Goal: Communication & Community: Answer question/provide support

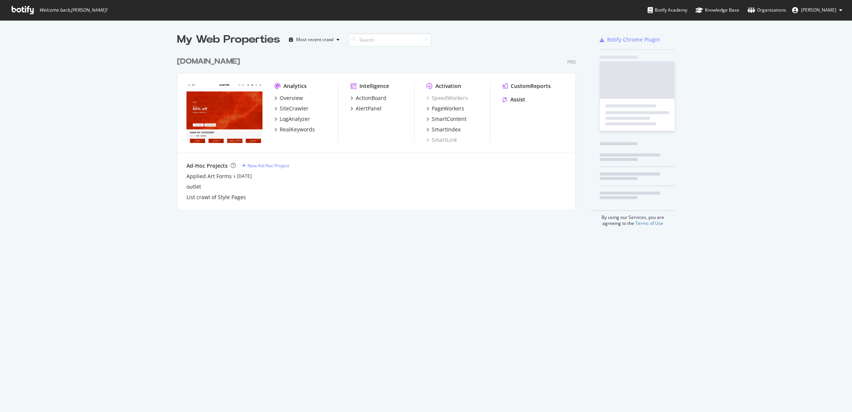
scroll to position [406, 839]
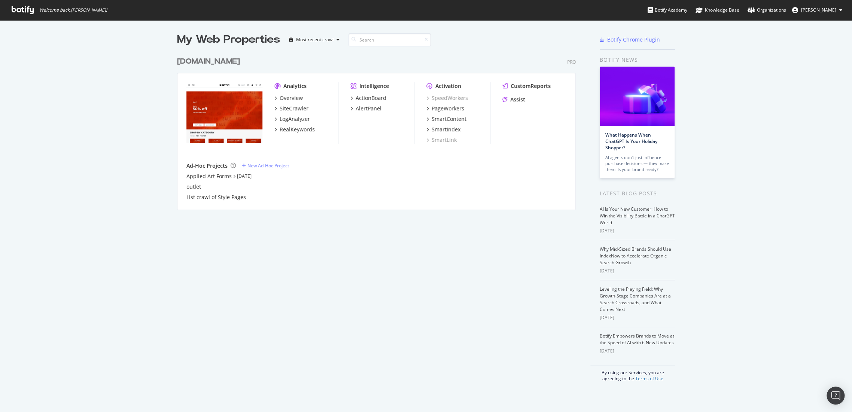
click at [213, 62] on div "www.g-star.com" at bounding box center [208, 61] width 63 height 11
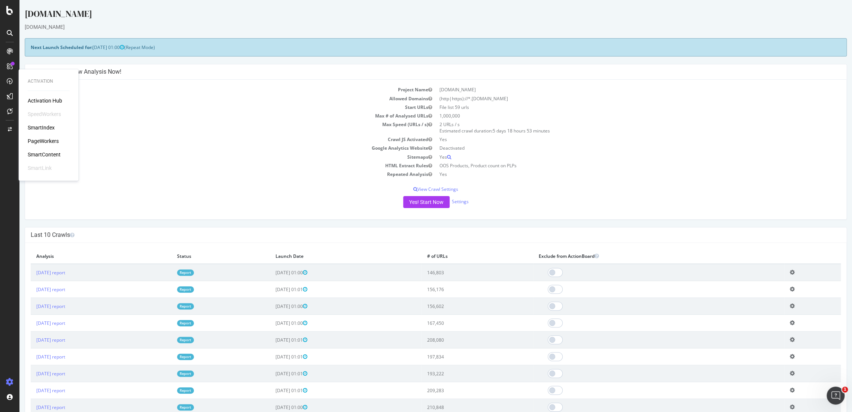
click at [47, 155] on div "SmartContent" at bounding box center [44, 154] width 33 height 7
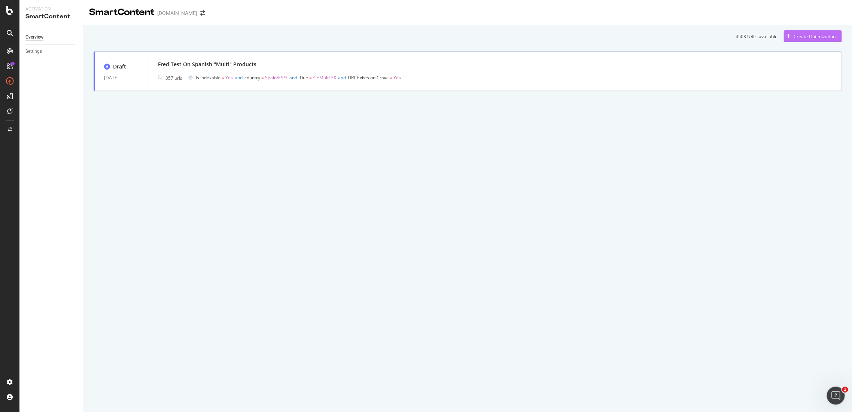
click at [805, 39] on div "Create Optimization" at bounding box center [815, 36] width 42 height 6
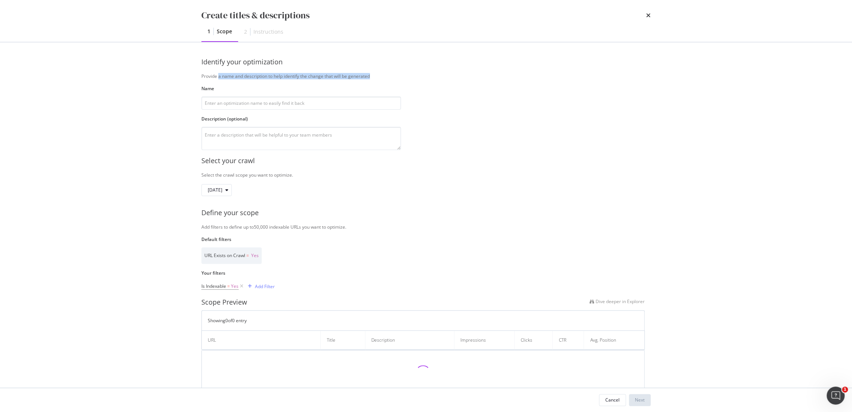
drag, startPoint x: 220, startPoint y: 75, endPoint x: 379, endPoint y: 71, distance: 158.8
click at [379, 71] on div "Identify your optimization Provide a name and description to help identify the …" at bounding box center [425, 103] width 449 height 93
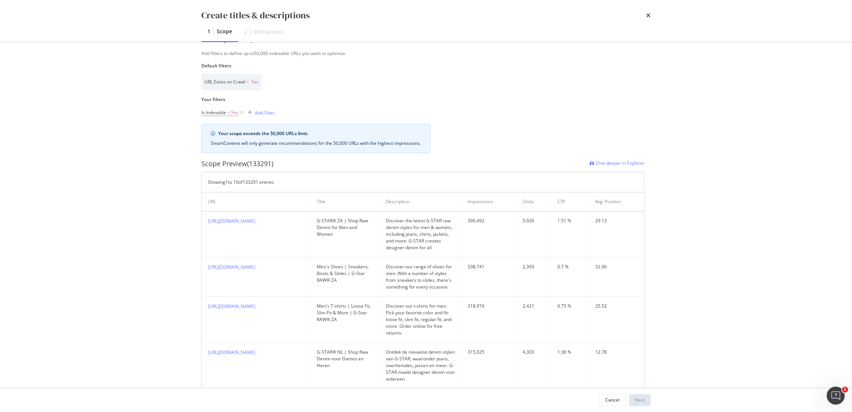
scroll to position [188, 0]
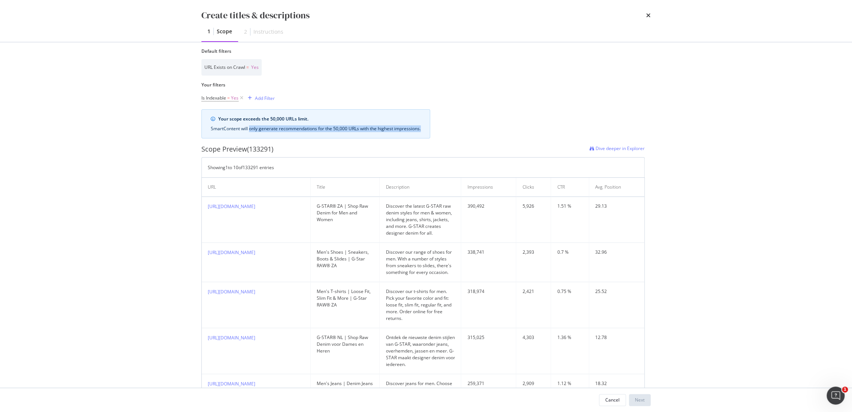
drag, startPoint x: 251, startPoint y: 128, endPoint x: 434, endPoint y: 131, distance: 183.1
click at [434, 131] on div "Your scope exceeds the 50,000 URLs limit. SmartContent will only generate recom…" at bounding box center [422, 123] width 443 height 29
click at [458, 131] on div "Your scope exceeds the 50,000 URLs limit. SmartContent will only generate recom…" at bounding box center [422, 123] width 443 height 29
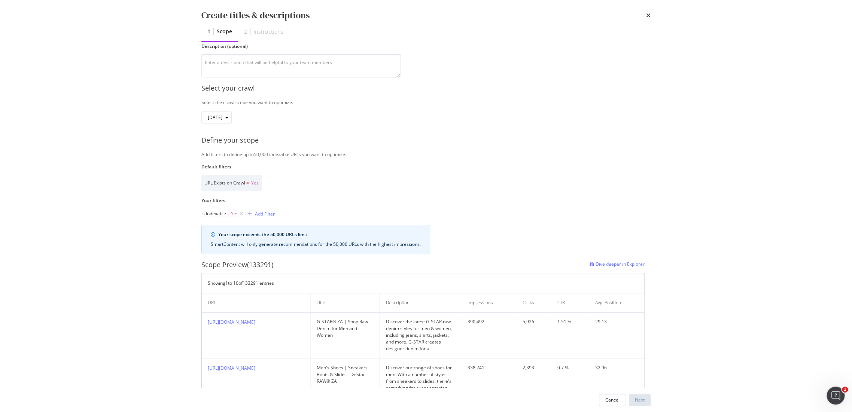
scroll to position [83, 0]
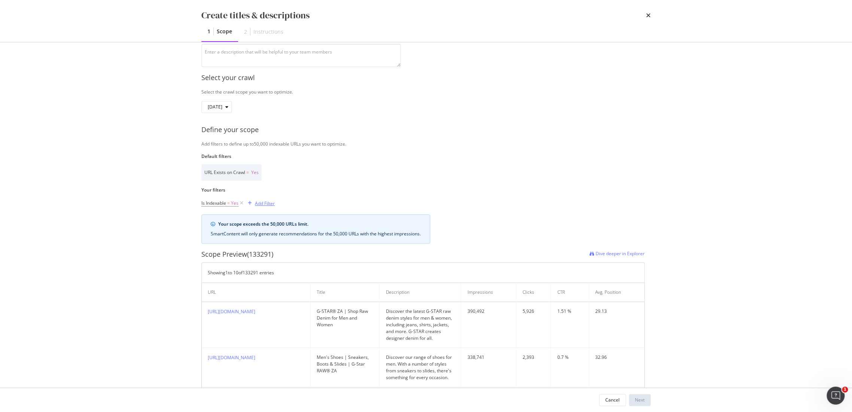
click at [265, 206] on div "Add Filter" at bounding box center [265, 203] width 20 height 6
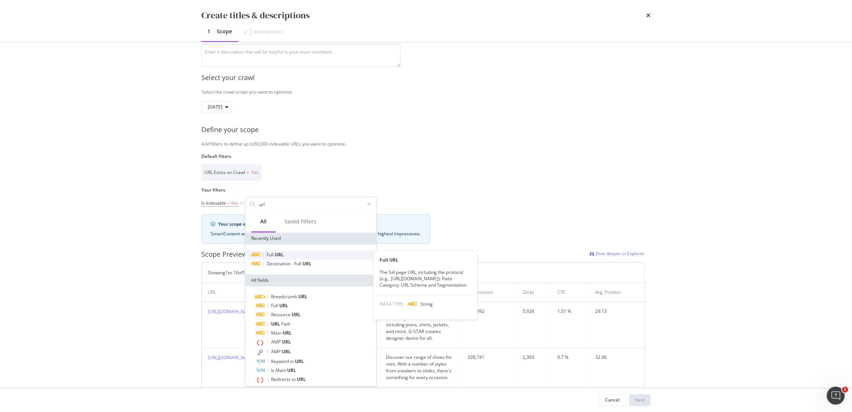
type input "url"
click at [282, 257] on span "URL" at bounding box center [279, 255] width 9 height 6
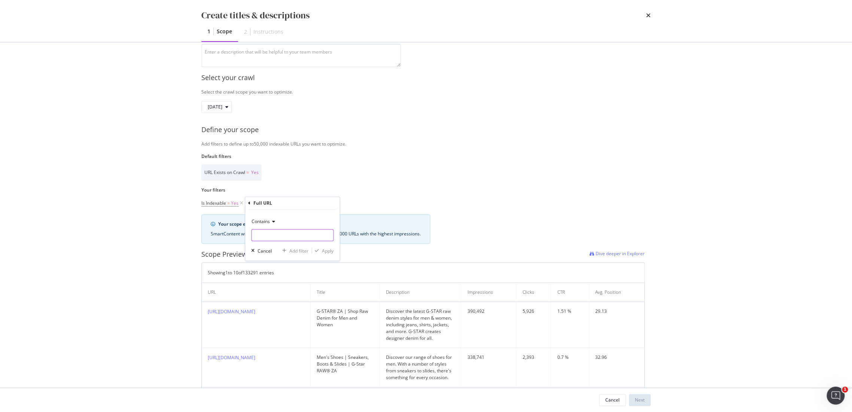
click at [285, 233] on input "Name" at bounding box center [293, 235] width 82 height 12
paste input "Mit jedem Schritt mehr Selbstbewusstsein – mit den Damenstiefeln von G-Star RAW…"
click at [294, 233] on input "Mit jedem Schritt mehr Selbstbewusstsein – mit den Damenstiefeln von G-Star RAW…" at bounding box center [287, 235] width 71 height 12
paste input "p/women/shoes/boots"
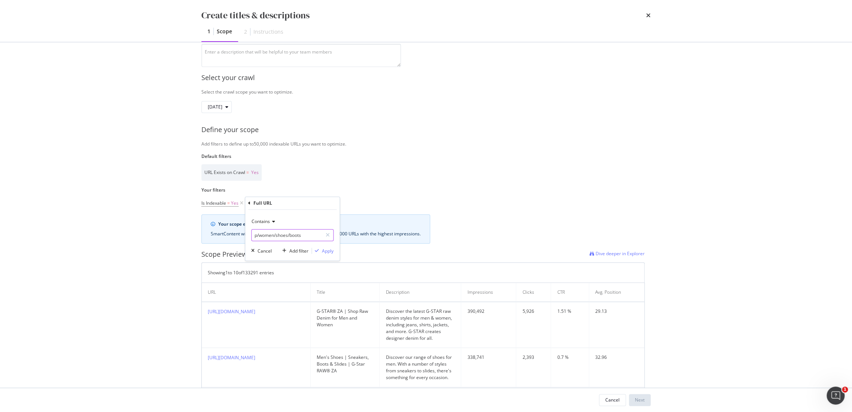
drag, startPoint x: 263, startPoint y: 233, endPoint x: 216, endPoint y: 233, distance: 47.2
click at [216, 233] on div "Select your crawl Select the crawl scope you want to optimize. 2025 Aug. 20th D…" at bounding box center [425, 411] width 449 height 689
type input "/shoes/boots"
click at [259, 223] on span "Contains" at bounding box center [261, 221] width 18 height 6
click at [261, 277] on span "Ends with" at bounding box center [265, 276] width 20 height 6
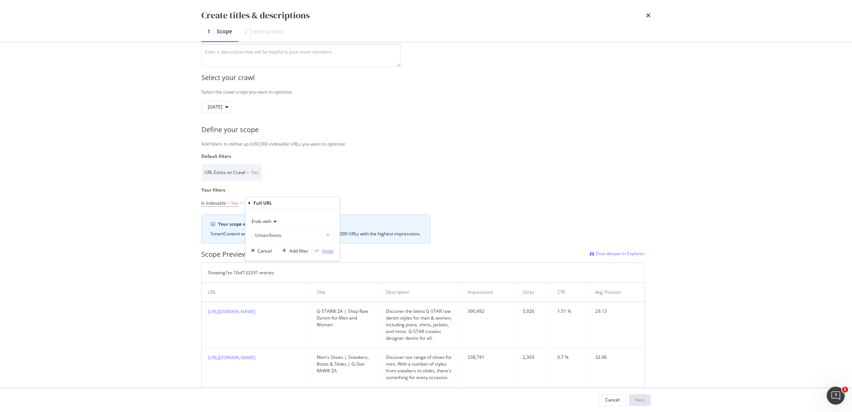
click at [329, 250] on div "Apply" at bounding box center [328, 251] width 12 height 6
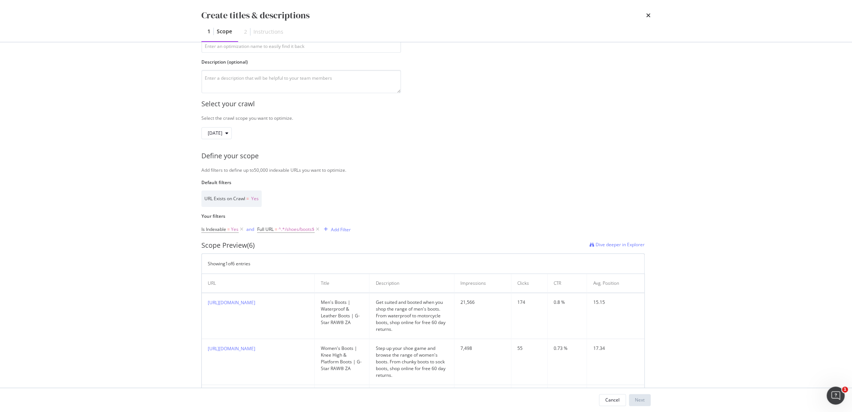
scroll to position [83, 0]
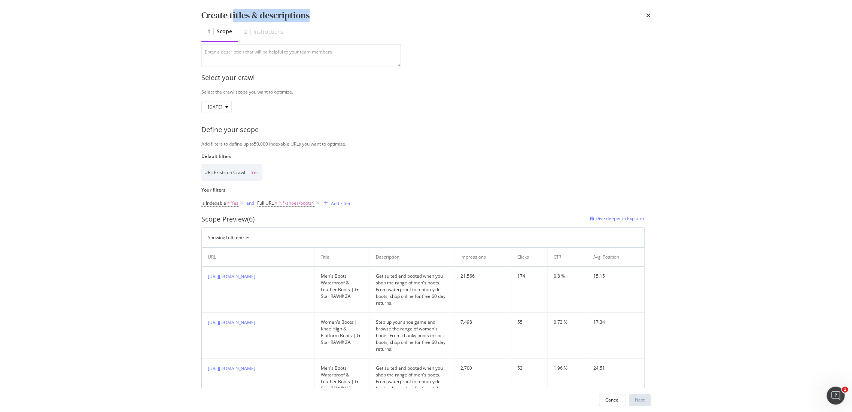
drag, startPoint x: 232, startPoint y: 16, endPoint x: 308, endPoint y: 16, distance: 76.0
click at [308, 16] on div "Create titles & descriptions" at bounding box center [255, 15] width 108 height 13
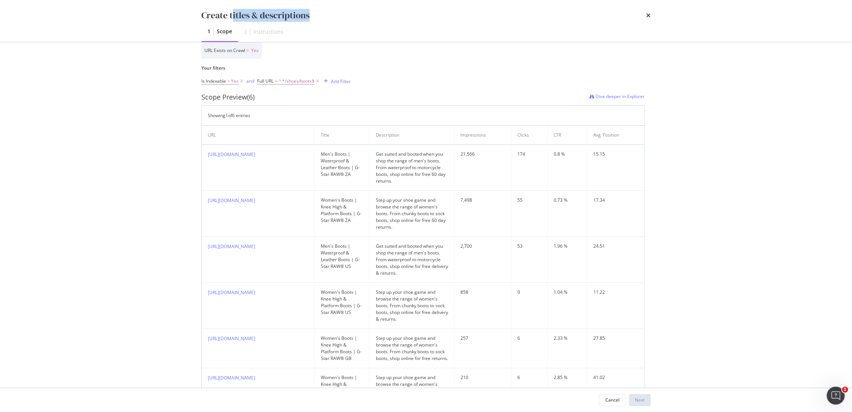
scroll to position [249, 0]
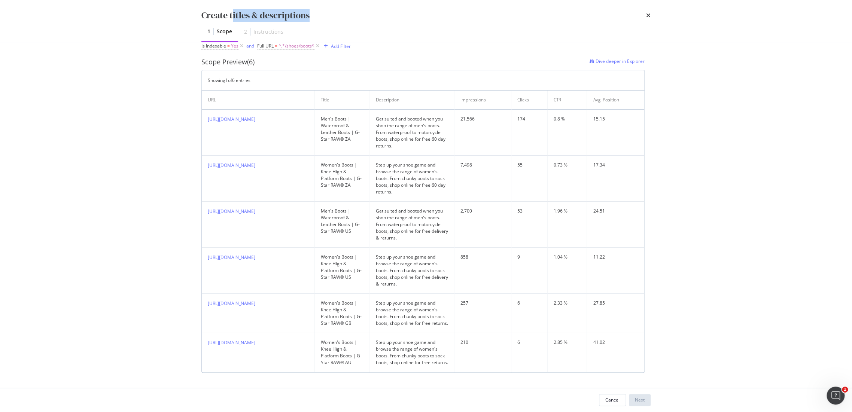
click at [327, 1] on div "Create titles & descriptions 1 Scope 2 Instructions" at bounding box center [425, 21] width 479 height 42
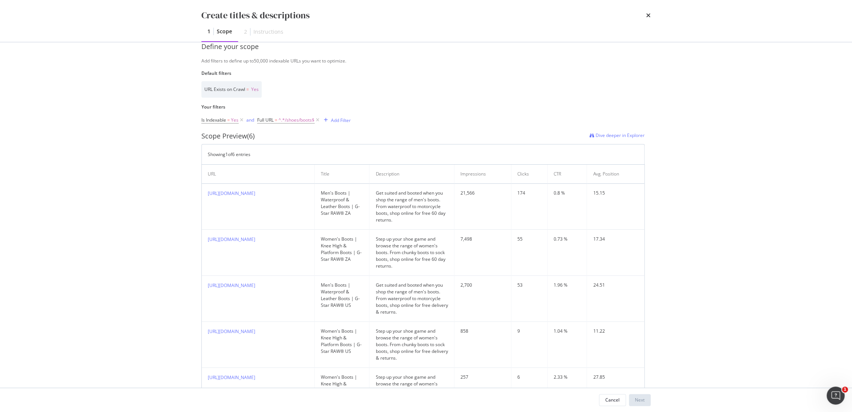
scroll to position [0, 0]
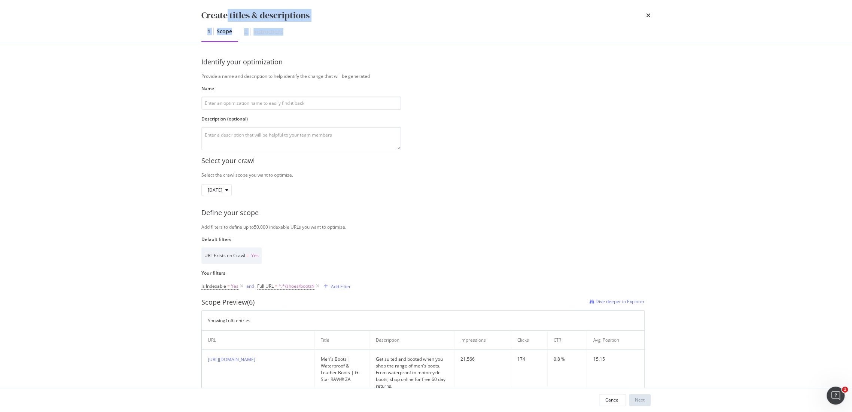
drag, startPoint x: 226, startPoint y: 16, endPoint x: 363, endPoint y: 24, distance: 136.9
click at [363, 24] on div "Create titles & descriptions 1 Scope 2 Instructions" at bounding box center [425, 21] width 479 height 42
click at [368, 23] on div "1 Scope 2 Instructions" at bounding box center [425, 32] width 449 height 20
click at [648, 13] on icon "times" at bounding box center [648, 15] width 4 height 6
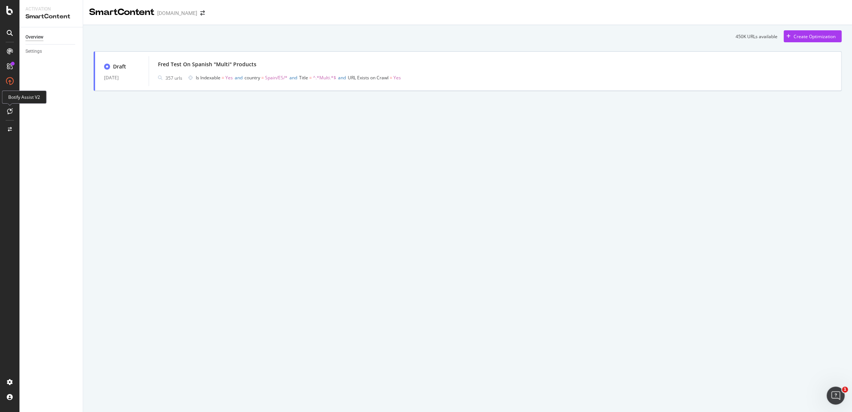
click at [11, 109] on icon at bounding box center [10, 111] width 6 height 6
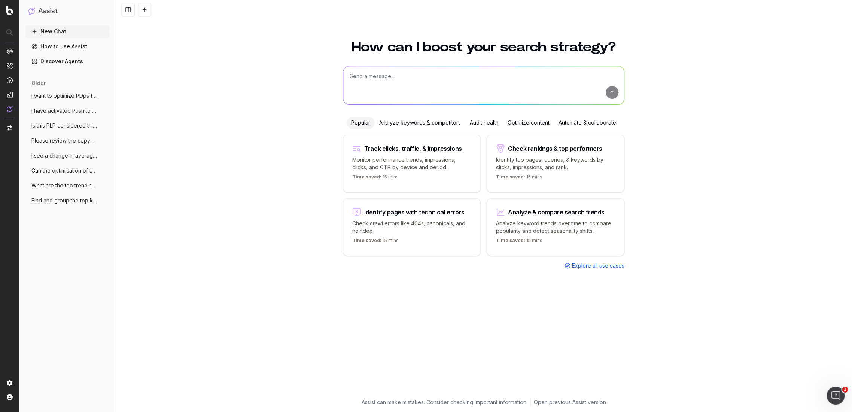
click at [377, 80] on textarea at bounding box center [483, 85] width 281 height 38
type textarea "I"
paste textarea "p/women/shoes/boots"
click at [462, 79] on textarea "I have onpage copy in german for this URL: p/women/shoes/boots" at bounding box center [483, 85] width 281 height 38
click at [420, 73] on textarea "I have onpage copy in german for this URL: p/women/shoes/boots" at bounding box center [483, 85] width 281 height 38
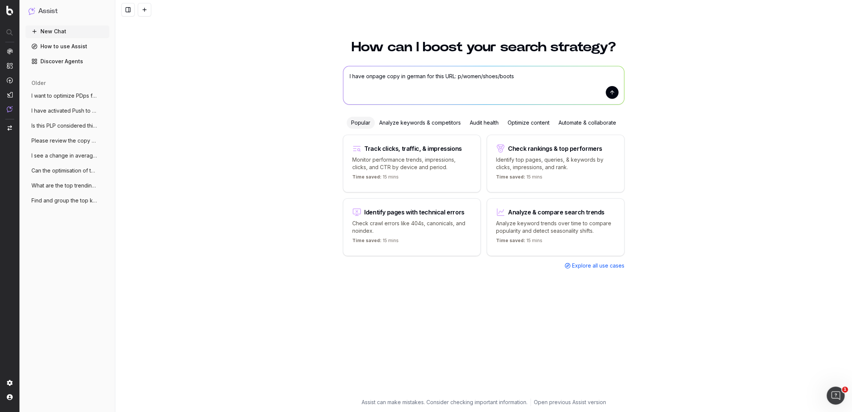
click at [0, 0] on lt-span "German" at bounding box center [0, 0] width 0 height 0
click at [464, 77] on textarea "I have onpage copy in German for this URL: p/women/shoes/boots" at bounding box center [483, 85] width 281 height 38
paste textarea "https://www.g-star.com/de_de/shop/damen/schuhe/boots"
click at [360, 89] on textarea "I have onpage copy in German for this URL: https://www.g-star.com/de_de/shop/da…" at bounding box center [483, 85] width 281 height 38
click at [0, 0] on lt-span "keywor ds" at bounding box center [0, 0] width 0 height 0
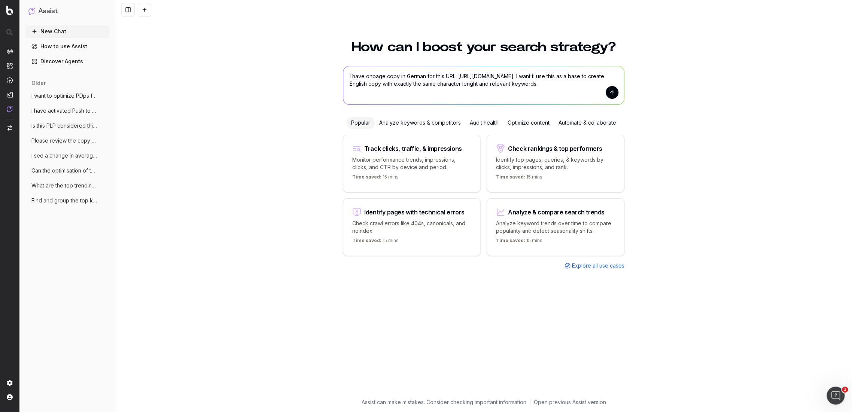
click at [370, 86] on textarea "I have onpage copy in German for this URL: https://www.g-star.com/de_de/shop/da…" at bounding box center [483, 85] width 281 height 38
click at [388, 88] on textarea "I have onpage copy in German for this URL: https://www.g-star.com/de_de/shop/da…" at bounding box center [483, 85] width 281 height 38
paste textarea "https://www.g-star.com/de_de/shop/damen/schuhe/boots"
type textarea "I have onpage copy in German for this URL: https://www.g-star.com/de_de/shop/da…"
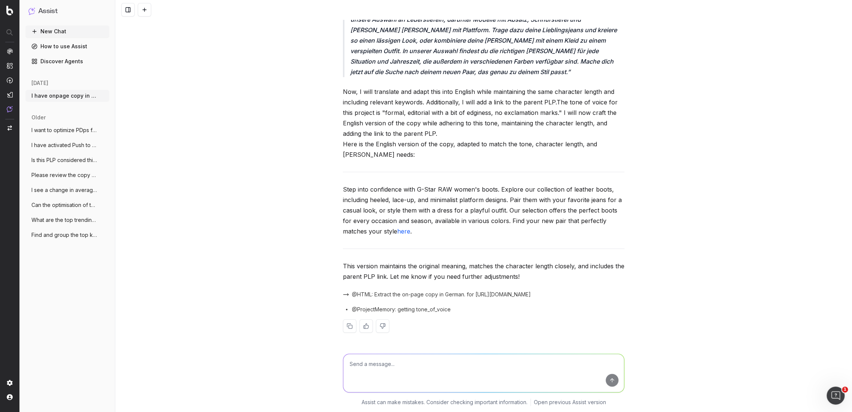
scroll to position [166, 0]
drag, startPoint x: 341, startPoint y: 190, endPoint x: 443, endPoint y: 192, distance: 101.9
click at [443, 192] on p "Step into confidence with G-Star RAW women's boots. Explore our collection of l…" at bounding box center [484, 210] width 282 height 52
click at [494, 226] on p "Step into confidence with G-Star RAW women's boots. Explore our collection of l…" at bounding box center [484, 210] width 282 height 52
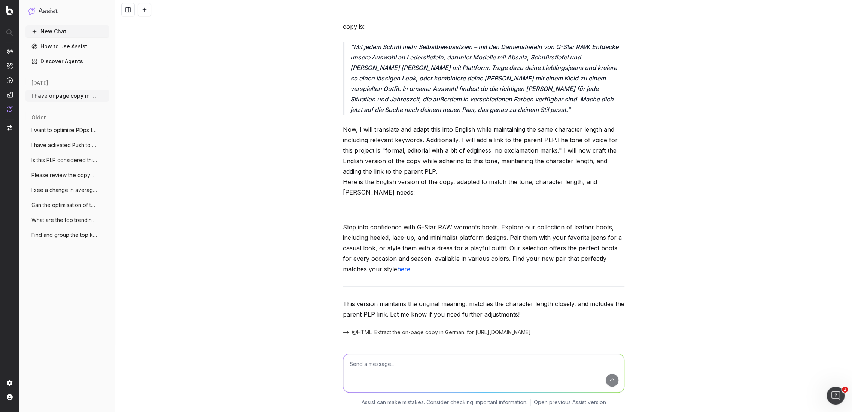
scroll to position [83, 0]
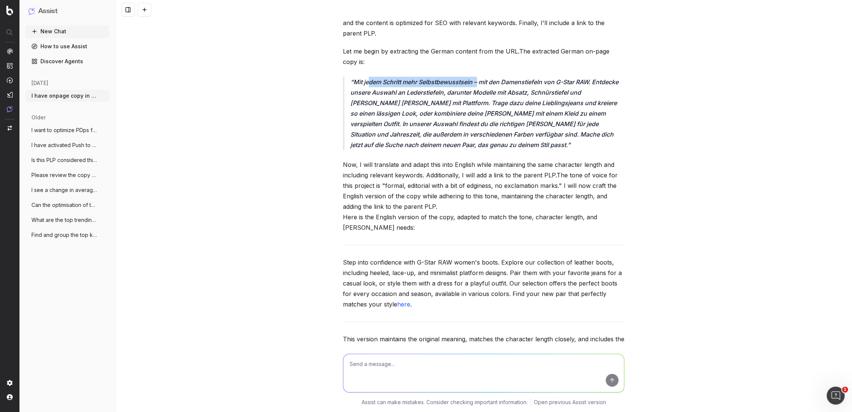
drag, startPoint x: 381, startPoint y: 92, endPoint x: 507, endPoint y: 110, distance: 127.1
click at [480, 92] on p "Mit jedem Schritt mehr Selbstbewusstsein – mit den Damenstiefeln von G-Star RAW…" at bounding box center [487, 113] width 274 height 73
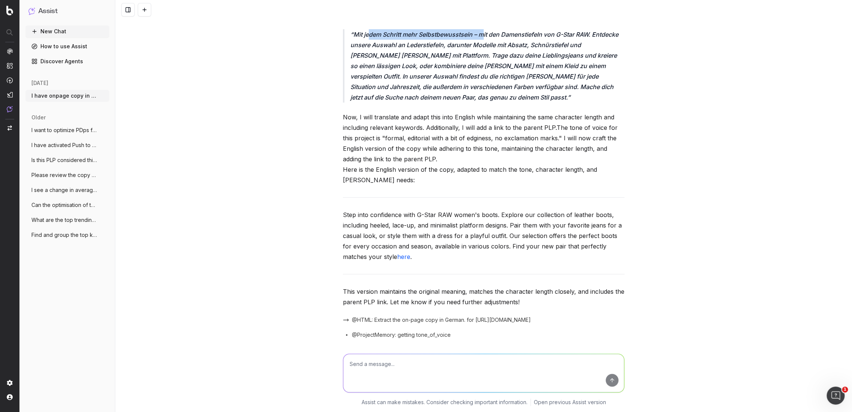
scroll to position [166, 0]
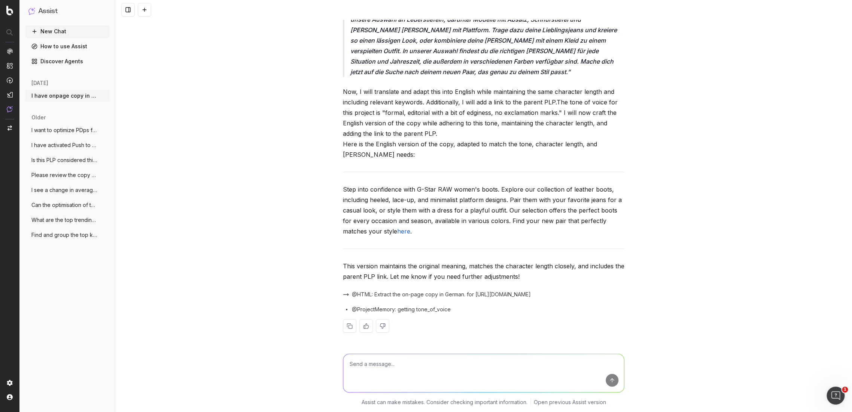
click at [404, 362] on textarea at bounding box center [483, 373] width 281 height 38
paste textarea "https://www.g-star.com/de_de/shop/damen/schuhe/boots"
click at [418, 372] on textarea "Please use the englisc URL as the parent PLP URL, so: https://www.g-star.com/de…" at bounding box center [483, 373] width 281 height 38
click at [368, 368] on textarea "Please use the englisc URL as the parent PLP URL, so: https://www.g-star.com/de…" at bounding box center [483, 373] width 281 height 38
type textarea "Please use the english URL as the parent PLP URL, so: https://www.g-star.com/en…"
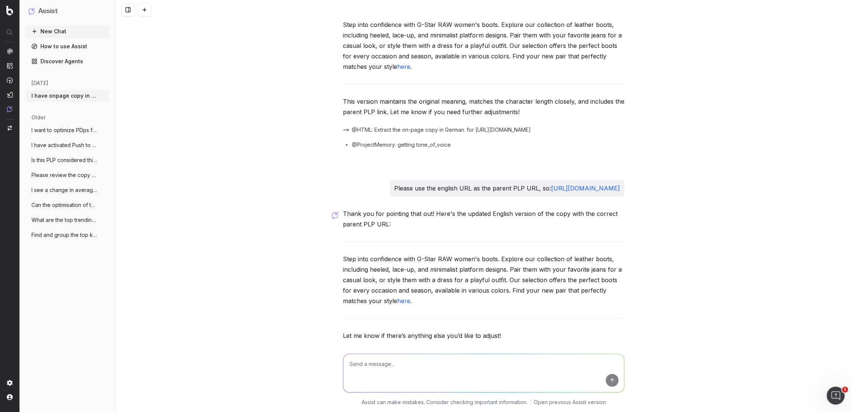
scroll to position [337, 0]
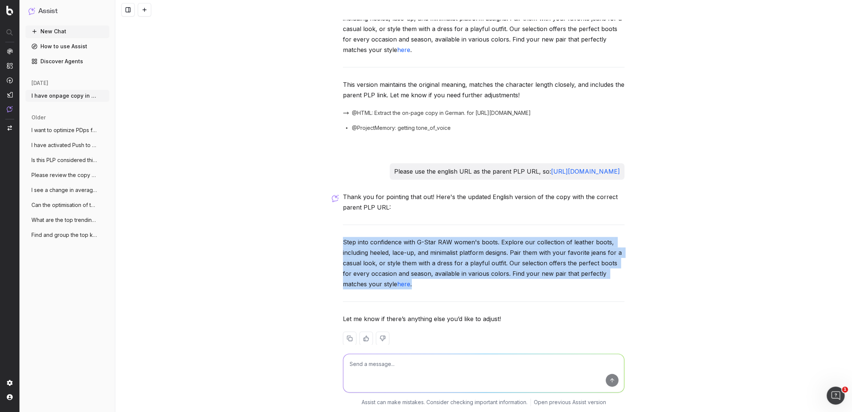
drag, startPoint x: 411, startPoint y: 305, endPoint x: 337, endPoint y: 256, distance: 89.3
click at [340, 256] on div "I have onpage copy in German for this URL: https://www.g-star.com/de_de/shop/da…" at bounding box center [484, 19] width 288 height 675
copy p "Step into confidence with G-Star RAW women's boots. Explore our collection of l…"
click at [574, 261] on p "Step into confidence with G-Star RAW women's boots. Explore our collection of l…" at bounding box center [484, 263] width 282 height 52
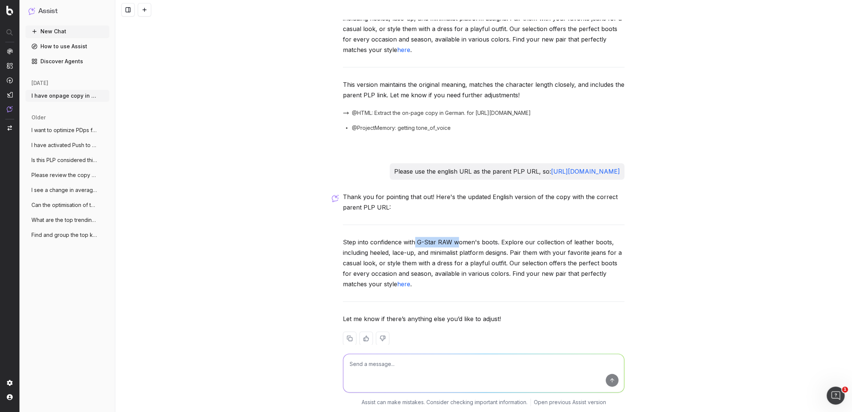
drag, startPoint x: 433, startPoint y: 261, endPoint x: 452, endPoint y: 259, distance: 18.8
click at [452, 259] on p "Step into confidence with G-Star RAW women's boots. Explore our collection of l…" at bounding box center [484, 263] width 282 height 52
click at [474, 274] on p "Step into confidence with G-Star RAW women's boots. Explore our collection of l…" at bounding box center [484, 263] width 282 height 52
drag, startPoint x: 334, startPoint y: 262, endPoint x: 494, endPoint y: 264, distance: 159.9
click at [494, 264] on div "I have onpage copy in German for this URL: https://www.g-star.com/de_de/shop/da…" at bounding box center [483, 206] width 737 height 412
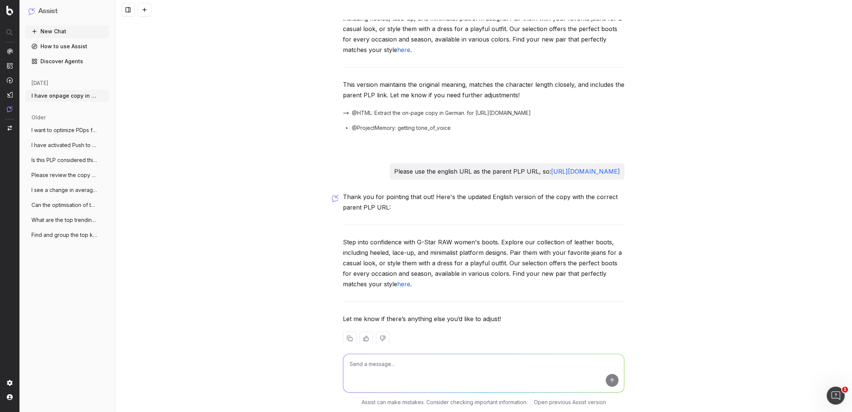
click at [477, 285] on p "Step into confidence with G-Star RAW women's boots. Explore our collection of l…" at bounding box center [484, 263] width 282 height 52
drag, startPoint x: 340, startPoint y: 260, endPoint x: 403, endPoint y: 311, distance: 81.2
click at [403, 311] on div "Thank you for pointing that out! Here's the updated English version of the copy…" at bounding box center [484, 274] width 282 height 165
drag, startPoint x: 772, startPoint y: 256, endPoint x: 768, endPoint y: 258, distance: 3.9
click at [768, 258] on div "I have onpage copy in German for this URL: https://www.g-star.com/de_de/shop/da…" at bounding box center [483, 206] width 737 height 412
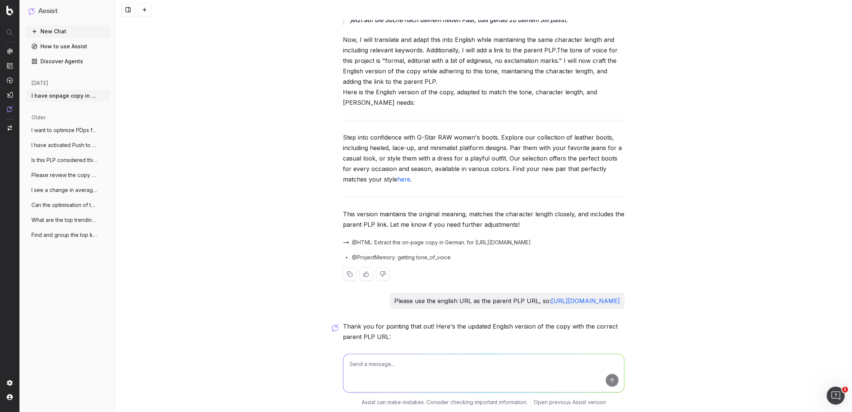
scroll to position [370, 0]
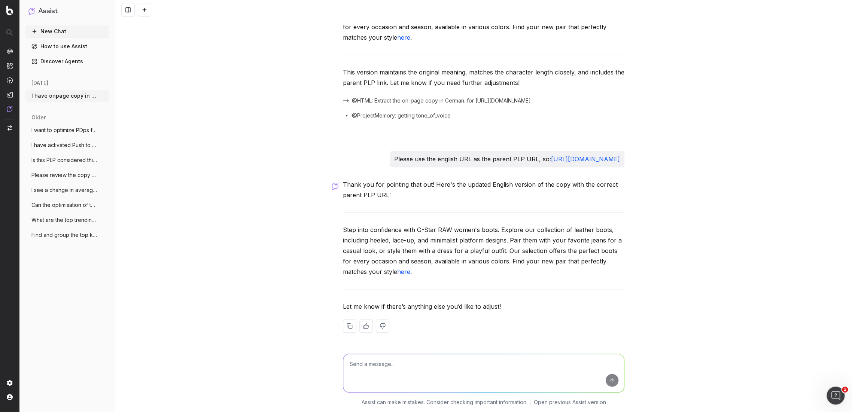
click at [383, 374] on textarea at bounding box center [483, 373] width 281 height 38
type textarea "Please don't use here as the anchor link. The anchor link should say "women's s…"
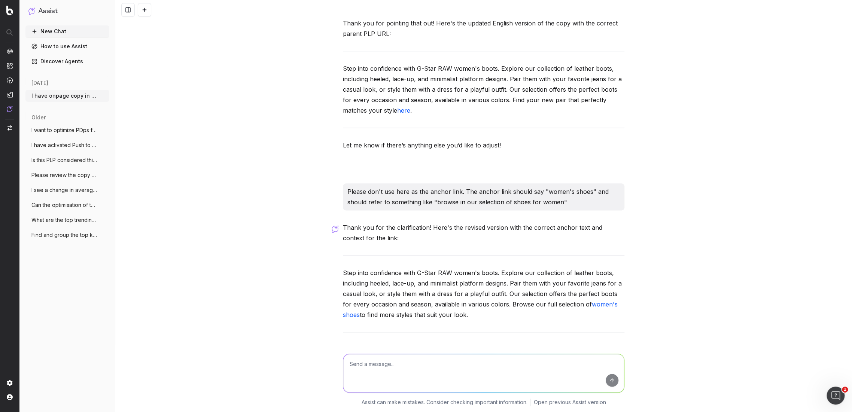
scroll to position [575, 0]
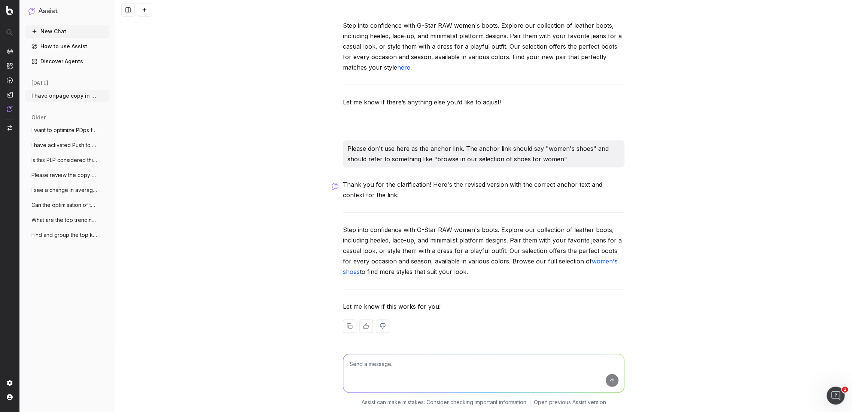
drag, startPoint x: 457, startPoint y: 272, endPoint x: 332, endPoint y: 224, distance: 133.9
click at [332, 222] on div "I have onpage copy in German for this URL: https://www.g-star.com/de_de/shop/da…" at bounding box center [483, 206] width 737 height 412
copy p "Step into confidence with G-Star RAW women's boots. Explore our collection of l…"
click at [482, 276] on p "Step into confidence with G-Star RAW women's boots. Explore our collection of l…" at bounding box center [484, 251] width 282 height 52
click at [359, 365] on textarea at bounding box center [483, 373] width 281 height 38
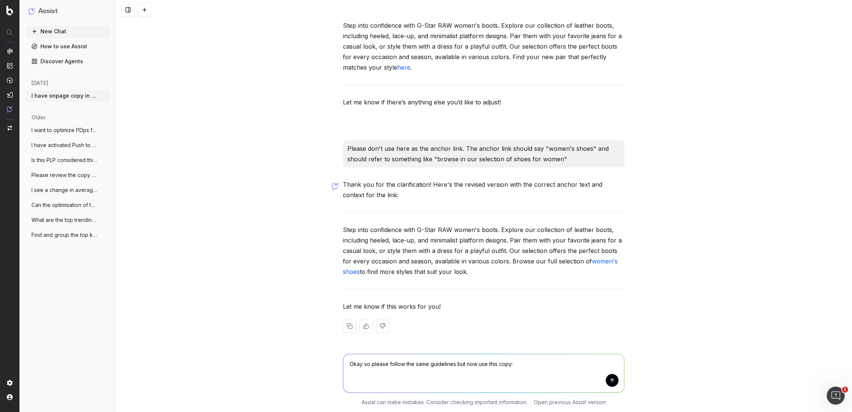
paste textarea "Mit jedem Schritt mehr Selbstbewusstsein – mit den Herrenstiefeln von G-Star. E…"
type textarea "Okay so please follow the same guidelines but now use this copy: Mit jedem Schr…"
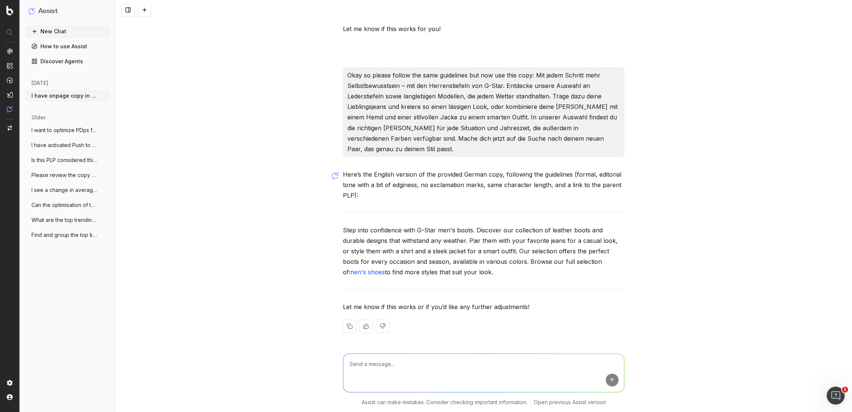
scroll to position [853, 0]
drag, startPoint x: 452, startPoint y: 273, endPoint x: 329, endPoint y: 227, distance: 131.4
click at [329, 227] on div "I have onpage copy in German for this URL: https://www.g-star.com/de_de/shop/da…" at bounding box center [483, 206] width 737 height 412
copy p "Step into confidence with G-Star men's boots. Discover our collection of leathe…"
click at [475, 277] on div "Here’s the English version of the provided German copy, following the guideline…" at bounding box center [484, 257] width 282 height 176
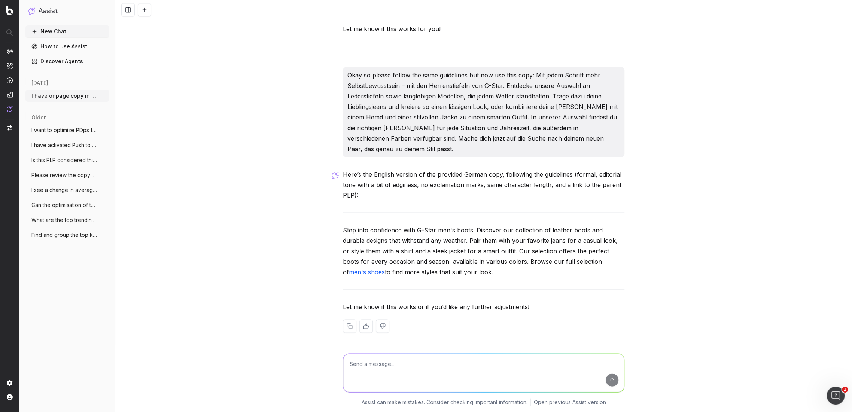
drag, startPoint x: 734, startPoint y: 54, endPoint x: 728, endPoint y: 46, distance: 10.0
click at [734, 54] on div "I have onpage copy in German for this URL: https://www.g-star.com/de_de/shop/da…" at bounding box center [483, 206] width 737 height 412
click at [64, 45] on link "How to use Assist" at bounding box center [67, 46] width 84 height 12
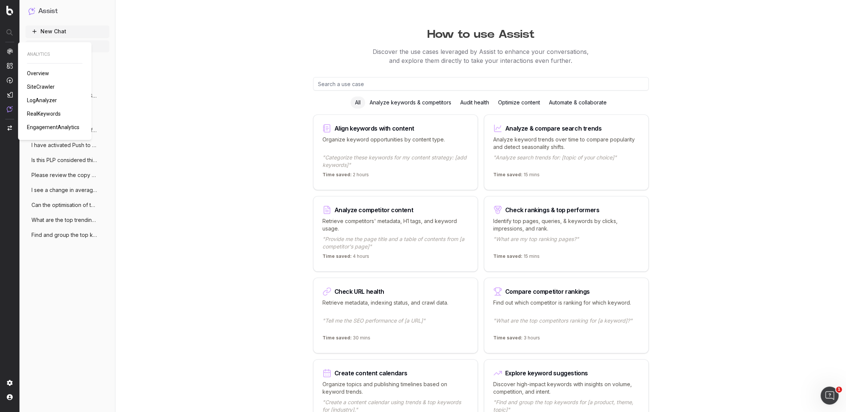
click at [37, 72] on span "Overview" at bounding box center [38, 73] width 22 height 6
